Goal: Task Accomplishment & Management: Manage account settings

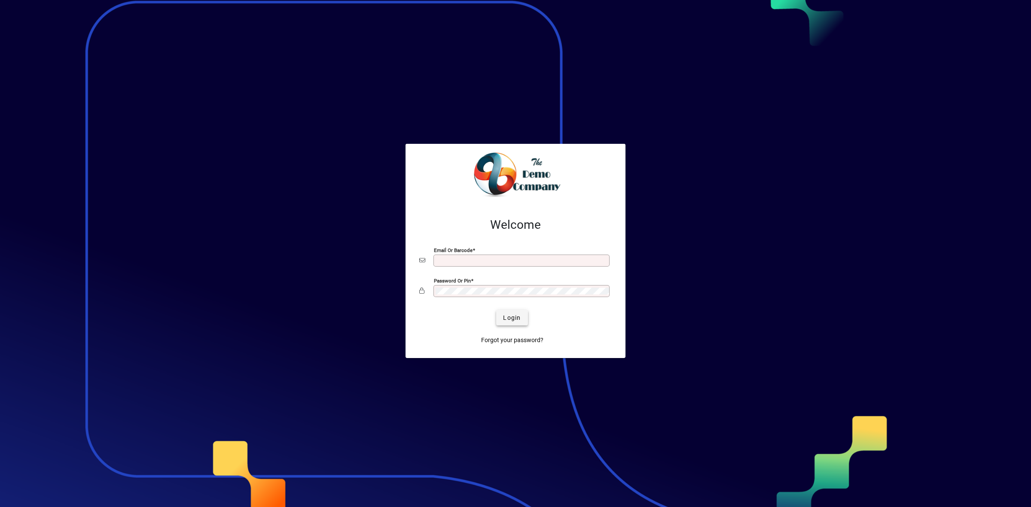
type input "**********"
click at [509, 320] on span "Login" at bounding box center [512, 318] width 18 height 9
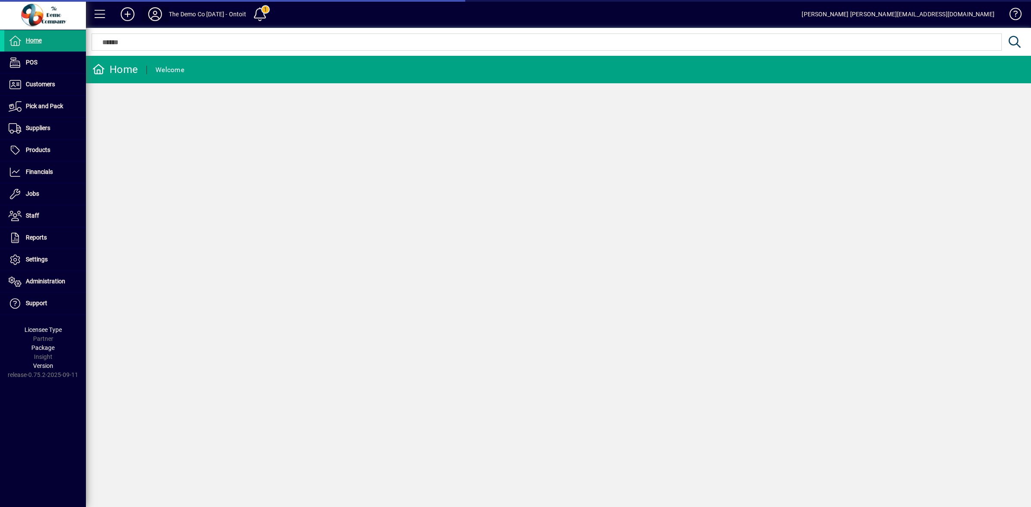
click at [157, 12] on icon at bounding box center [154, 14] width 17 height 14
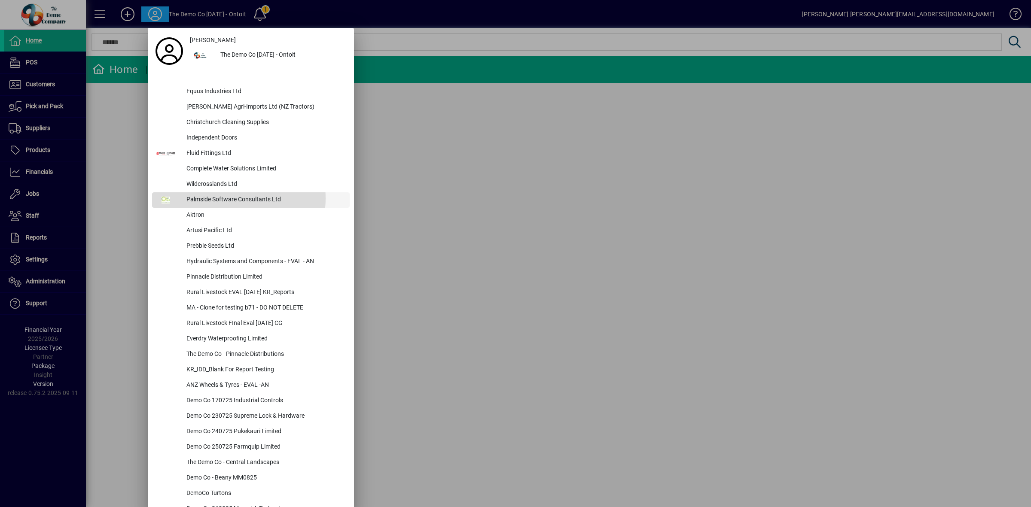
click at [222, 198] on div "Palmside Software Consultants Ltd" at bounding box center [265, 199] width 170 height 15
